Goal: Information Seeking & Learning: Check status

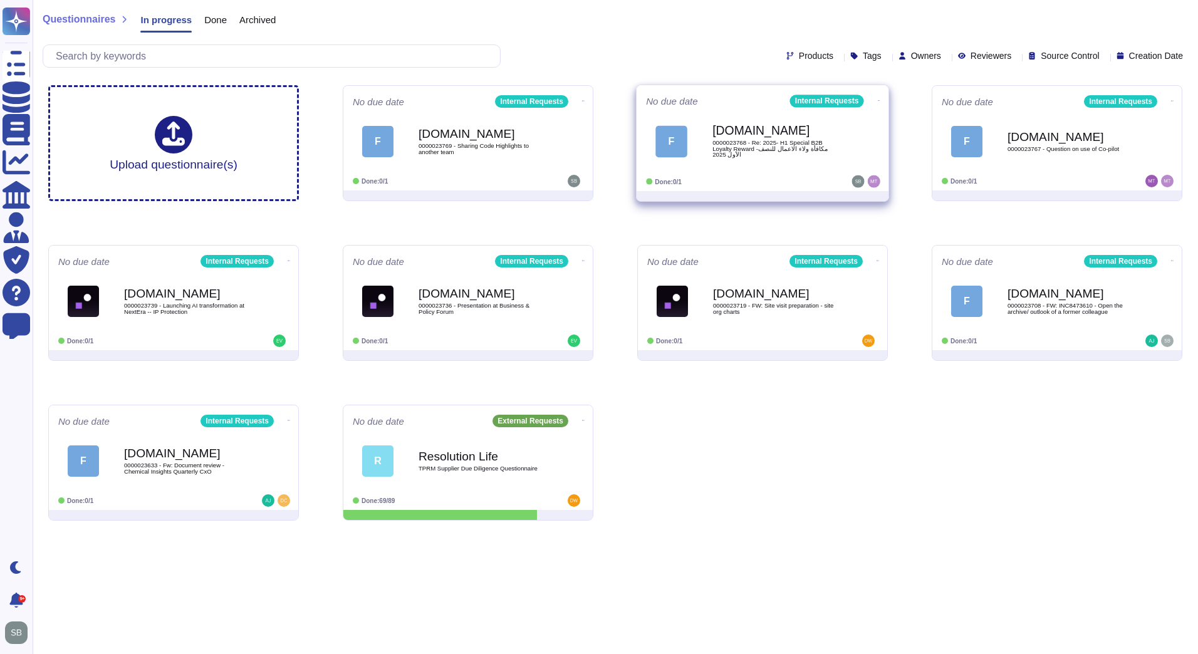
click at [806, 147] on span "0000023768 - Re: 2025- H1 Special B2B Loyalty Reward -مكافأة ولاء الاعمال للنصف…" at bounding box center [776, 149] width 127 height 18
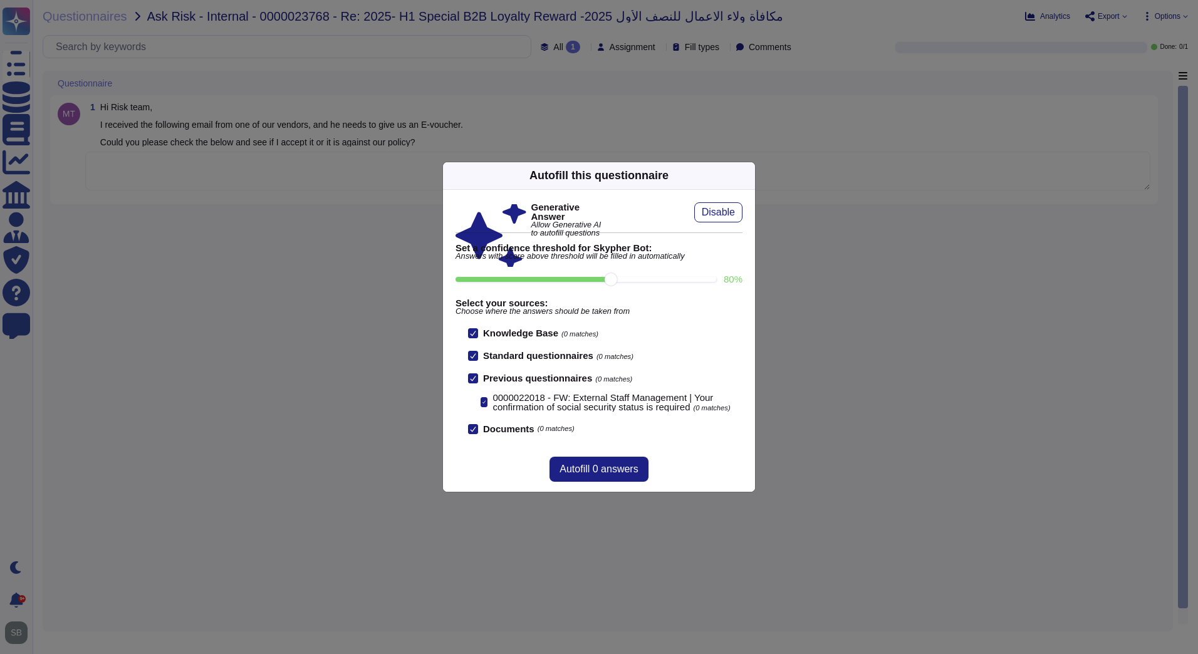
click at [748, 175] on icon at bounding box center [748, 175] width 0 height 0
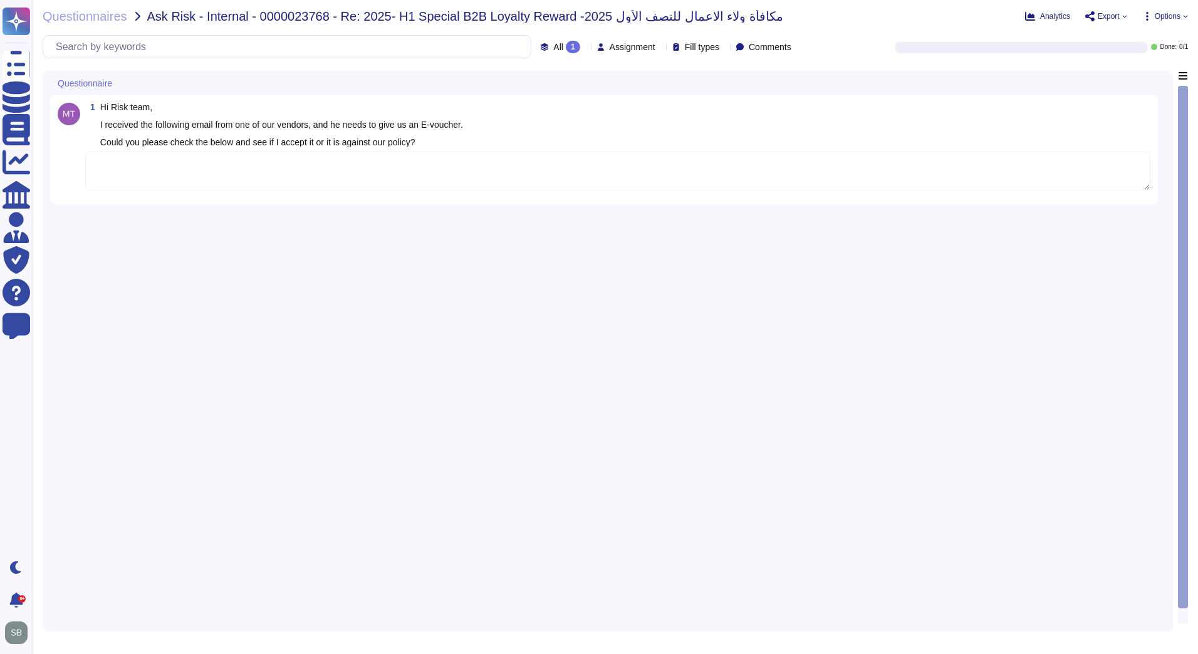
click at [511, 298] on div "1 Hi Risk team, I received the following email from one of our vendors, and he …" at bounding box center [607, 347] width 1115 height 553
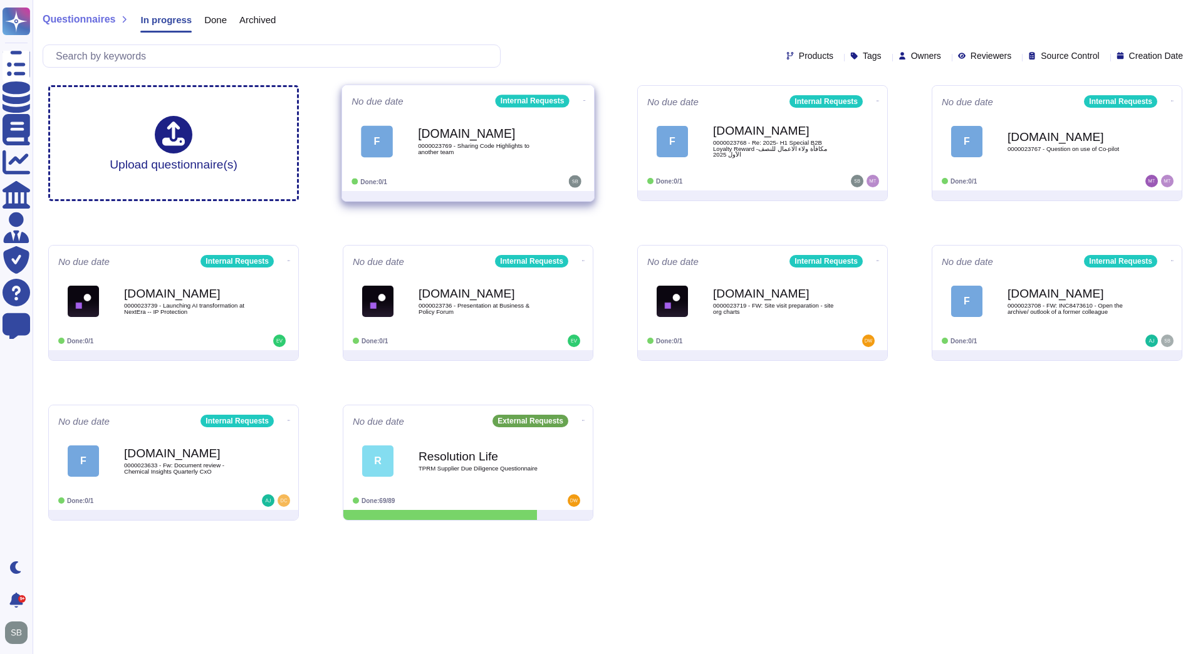
click at [479, 152] on span "0000023769 - Sharing Code Highlights to another team" at bounding box center [481, 149] width 127 height 12
